Goal: Task Accomplishment & Management: Manage account settings

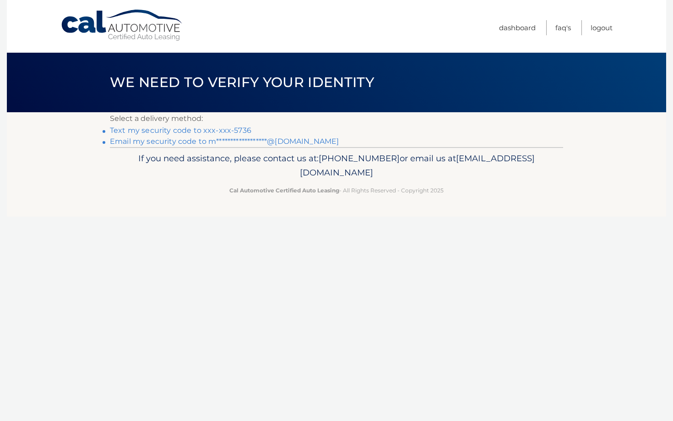
click at [219, 134] on link "Text my security code to xxx-xxx-5736" at bounding box center [181, 130] width 142 height 9
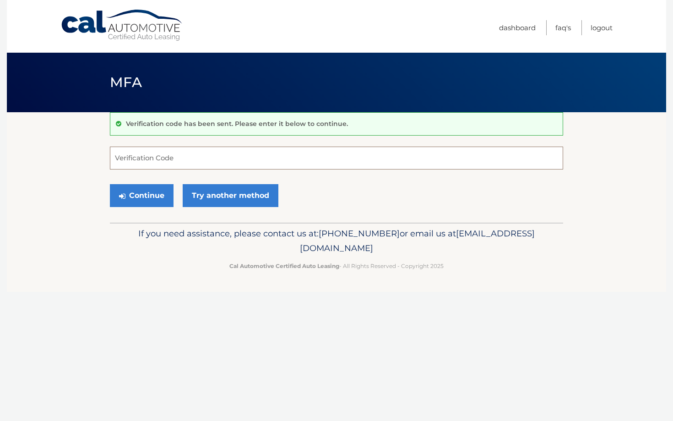
click at [197, 163] on input "Verification Code" at bounding box center [336, 158] width 453 height 23
type input "399086"
click at [151, 201] on button "Continue" at bounding box center [142, 195] width 64 height 23
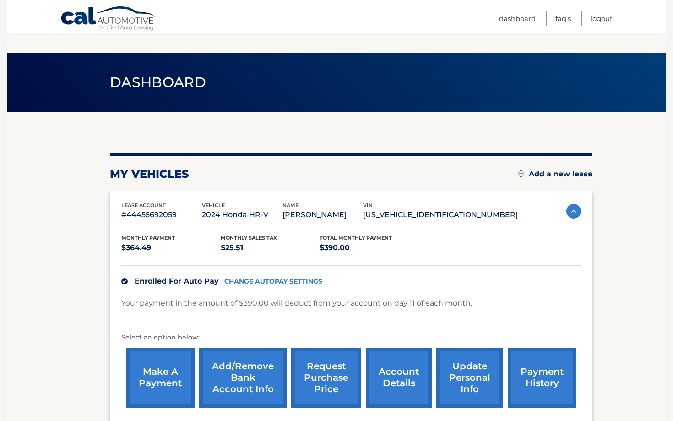
scroll to position [99, 0]
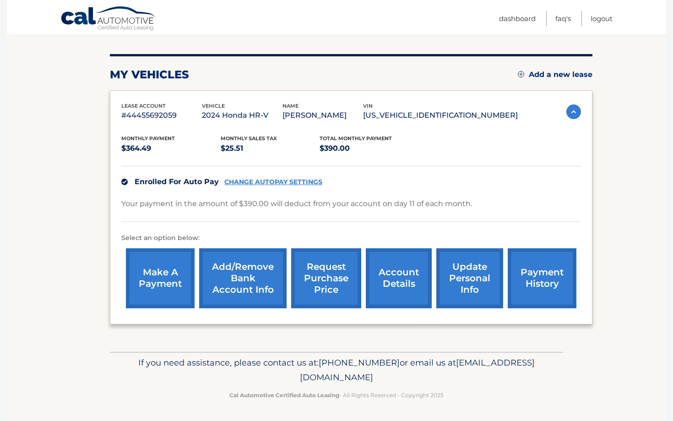
click at [235, 281] on link "Add/Remove bank account info" at bounding box center [242, 278] width 87 height 60
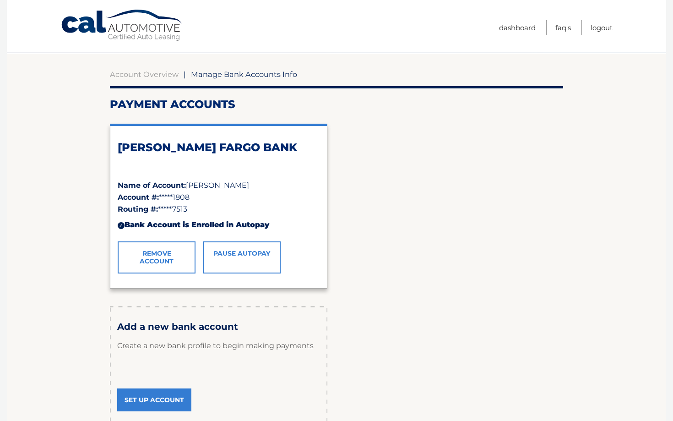
scroll to position [126, 0]
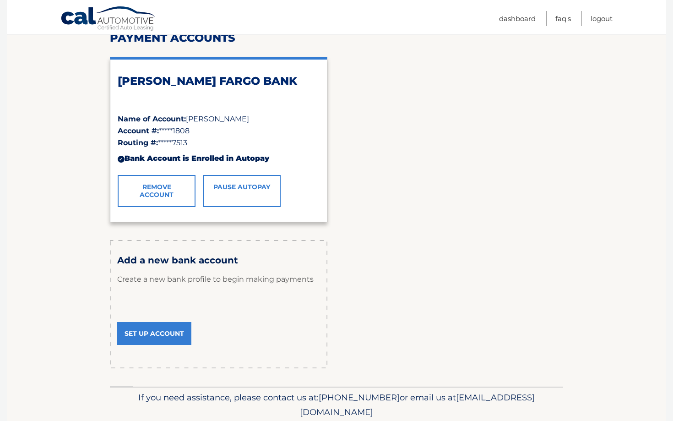
click at [187, 322] on link "Set Up Account" at bounding box center [154, 333] width 74 height 23
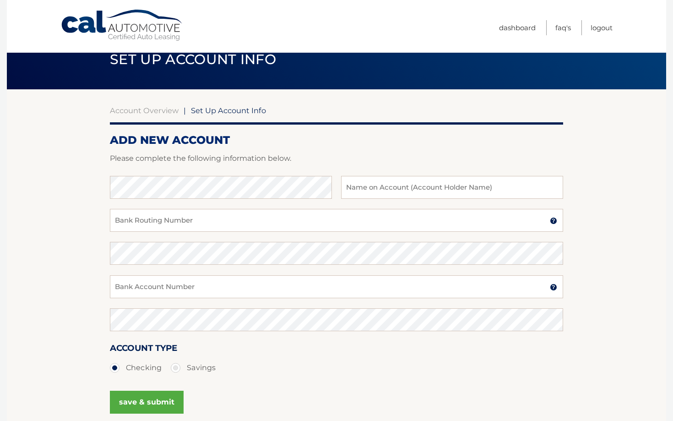
scroll to position [22, 0]
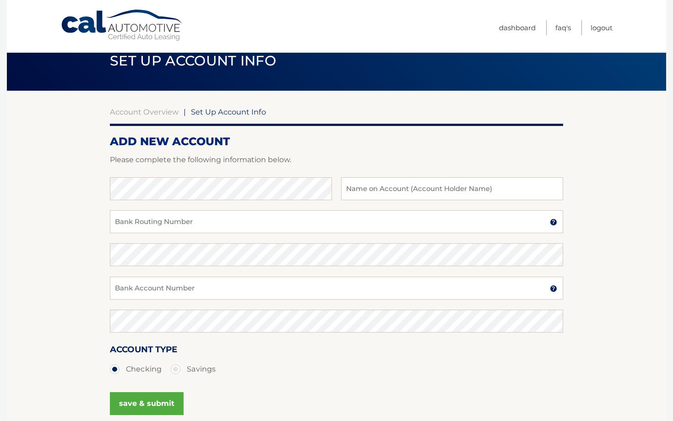
click at [161, 27] on link "Cal Automotive" at bounding box center [122, 25] width 124 height 33
